Goal: Obtain resource: Obtain resource

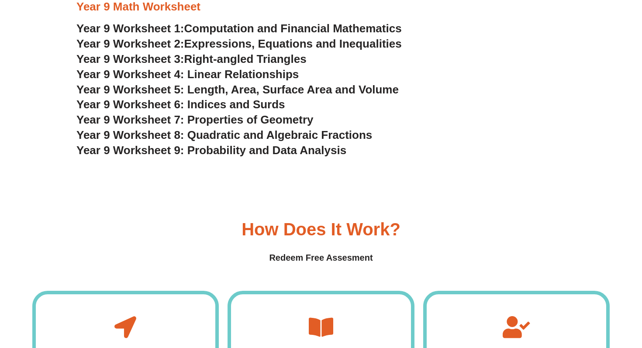
scroll to position [2579, 0]
